Goal: Navigation & Orientation: Find specific page/section

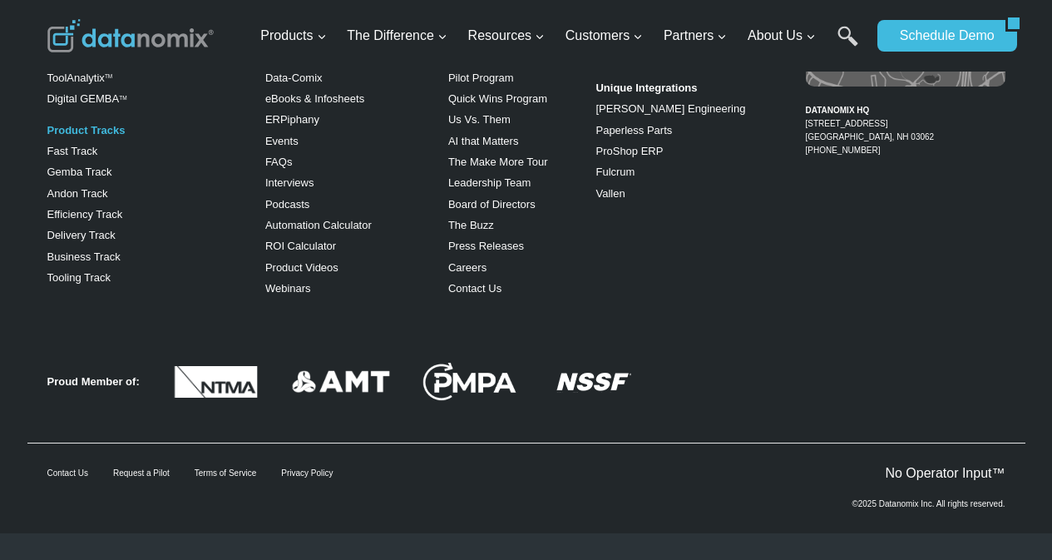
scroll to position [3051, 0]
click at [453, 231] on link "The Buzz" at bounding box center [471, 225] width 46 height 12
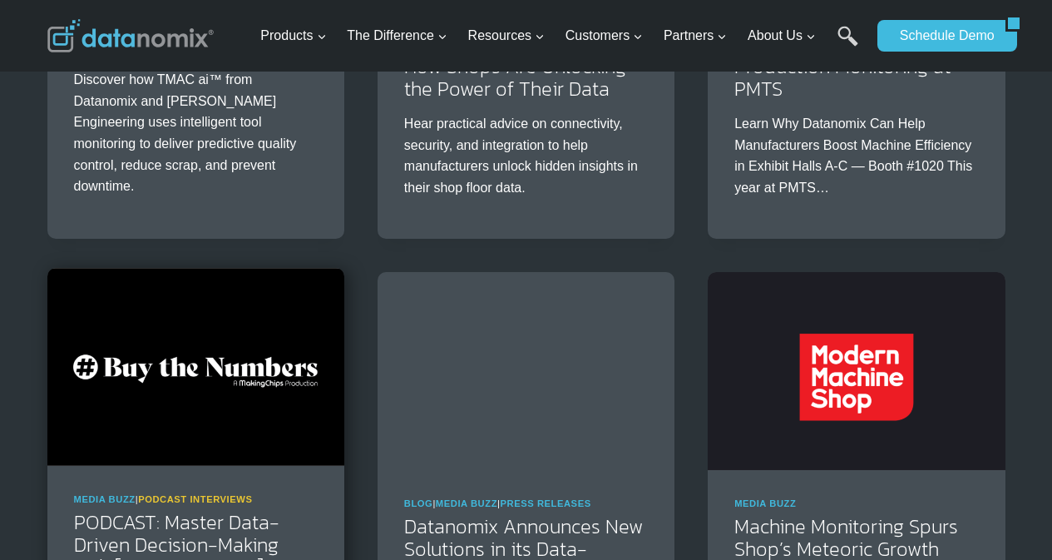
scroll to position [728, 0]
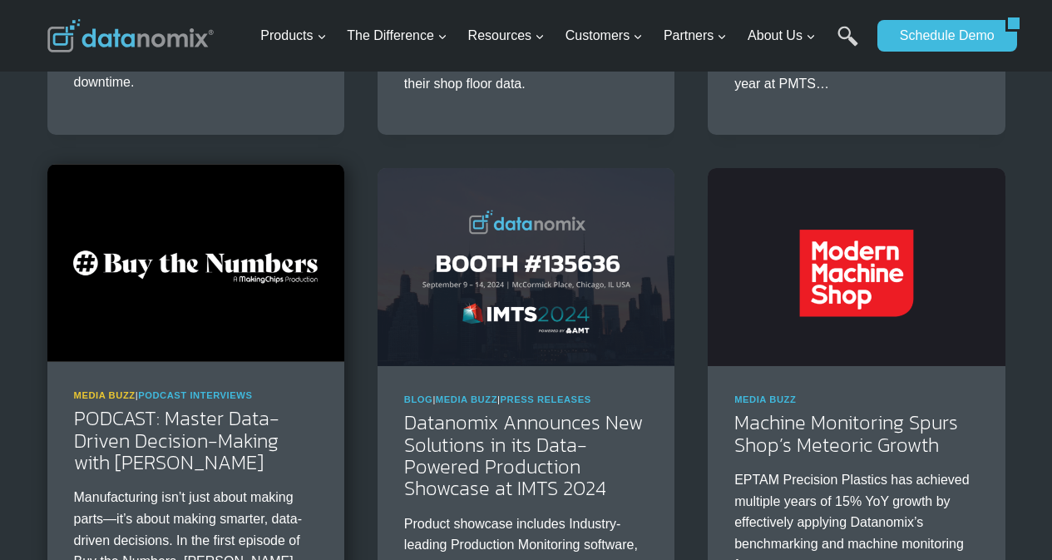
click at [85, 390] on link "Media Buzz" at bounding box center [105, 395] width 62 height 10
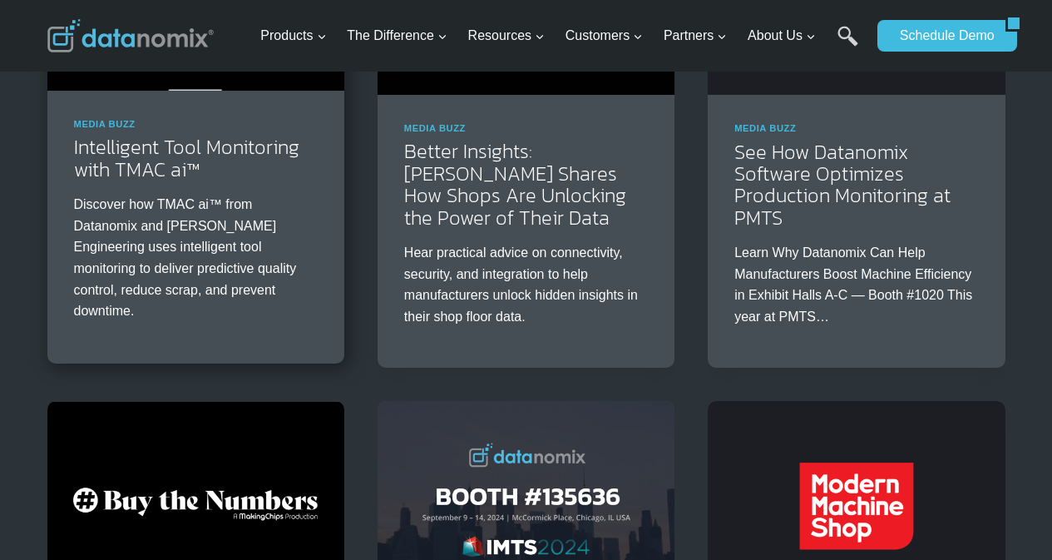
scroll to position [451, 0]
